Goal: Navigation & Orientation: Find specific page/section

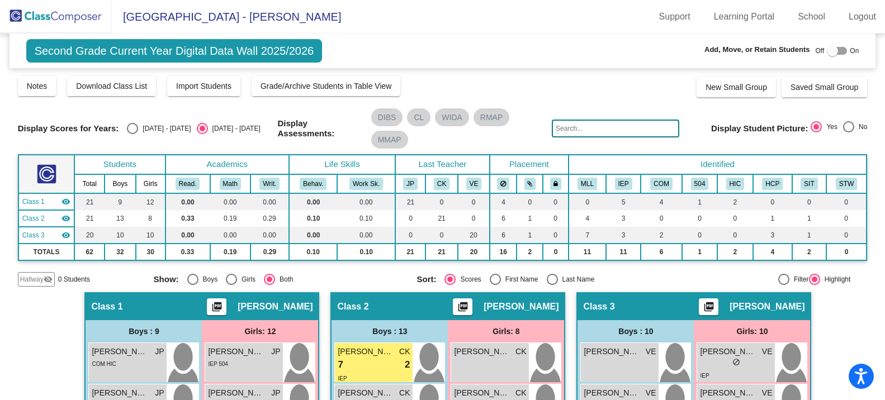
click at [432, 39] on div "Second Grade Current Year Digital Data Wall 2025/2026 Add, Move, or Retain Stud…" at bounding box center [443, 51] width 867 height 35
click at [59, 20] on img at bounding box center [56, 16] width 112 height 33
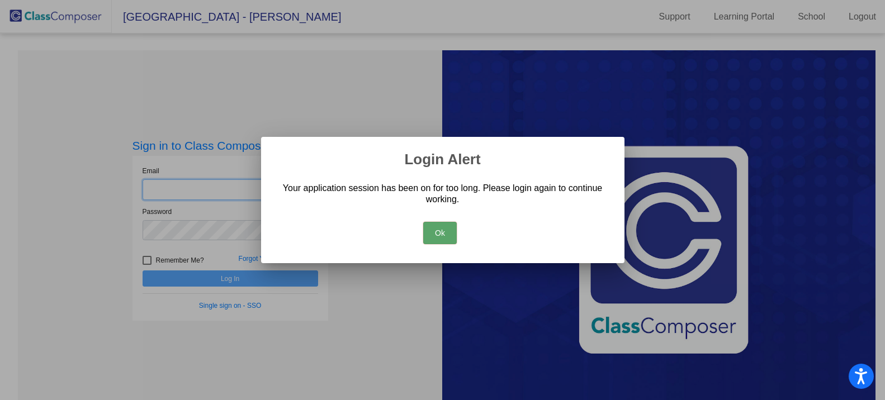
type input "[EMAIL_ADDRESS][DOMAIN_NAME]"
click at [431, 239] on button "Ok" at bounding box center [440, 233] width 34 height 22
